Goal: Information Seeking & Learning: Learn about a topic

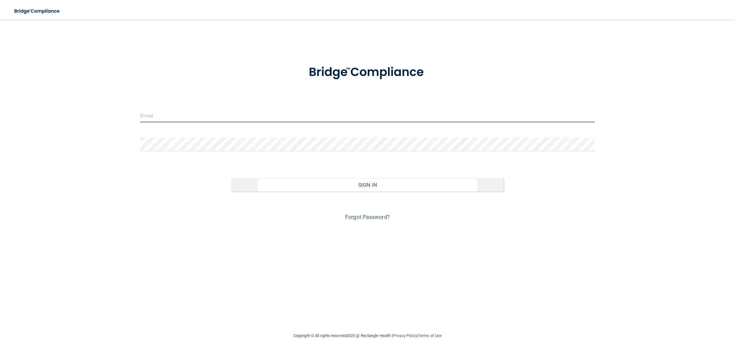
type input "[EMAIL_ADDRESS][DOMAIN_NAME]"
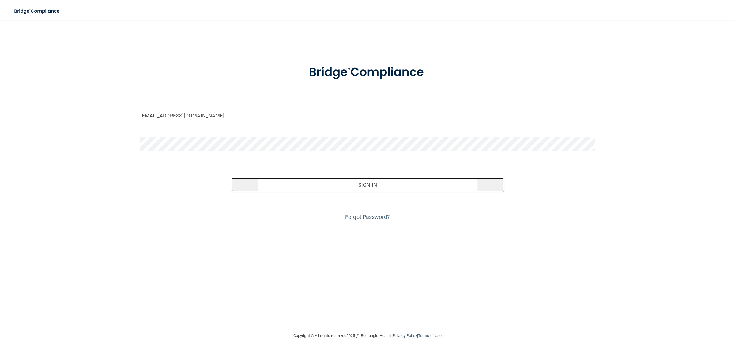
click at [384, 181] on button "Sign In" at bounding box center [367, 184] width 273 height 13
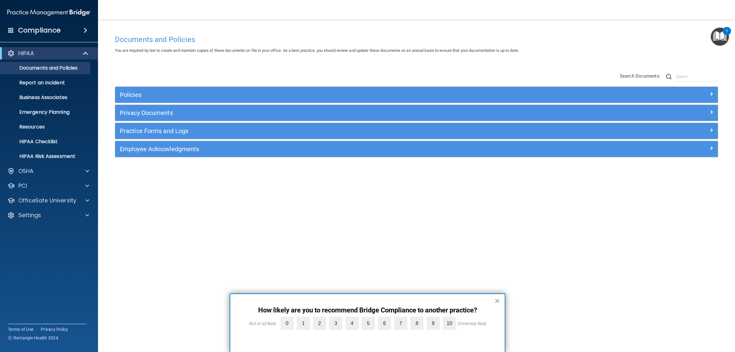
click at [191, 204] on div "Documents and Policies You are required by law to create and maintain copies of…" at bounding box center [416, 182] width 613 height 300
click at [41, 199] on p "OfficeSafe University" at bounding box center [47, 200] width 58 height 7
click at [63, 214] on div "HIPAA Training" at bounding box center [46, 215] width 84 height 6
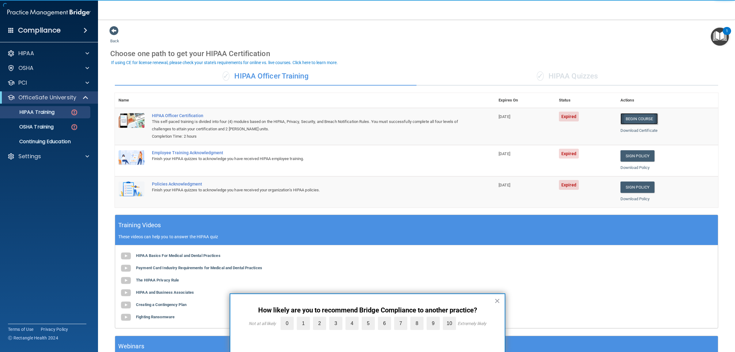
click at [648, 123] on link "Begin Course" at bounding box center [639, 118] width 37 height 11
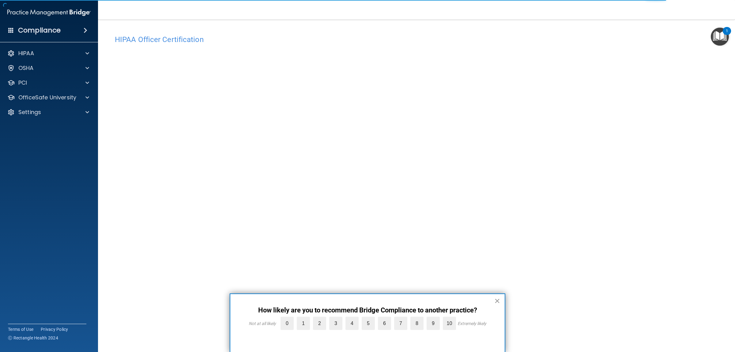
click at [500, 299] on button "×" at bounding box center [497, 301] width 6 height 10
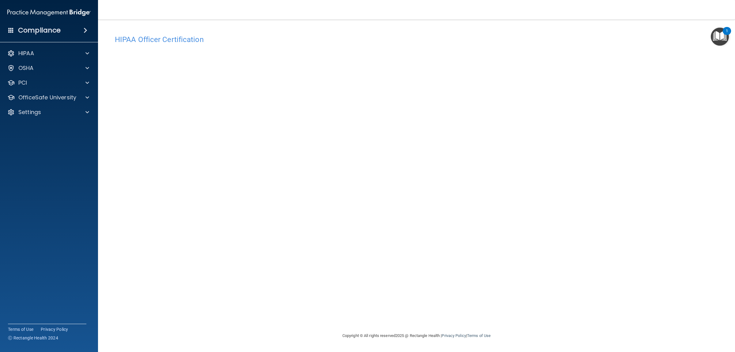
drag, startPoint x: 212, startPoint y: 43, endPoint x: 216, endPoint y: 40, distance: 5.4
click at [212, 43] on h4 "HIPAA Officer Certification" at bounding box center [416, 40] width 603 height 8
